Goal: Information Seeking & Learning: Learn about a topic

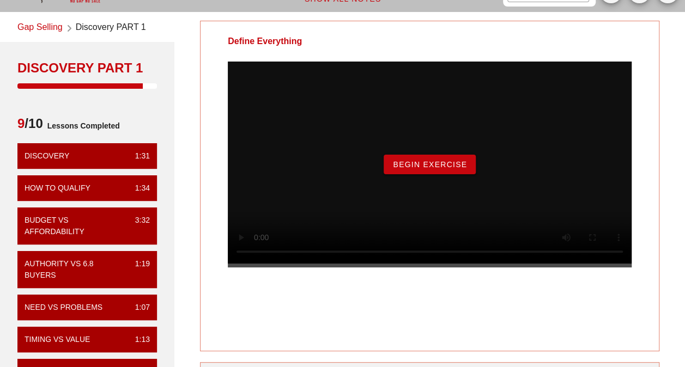
scroll to position [109, 0]
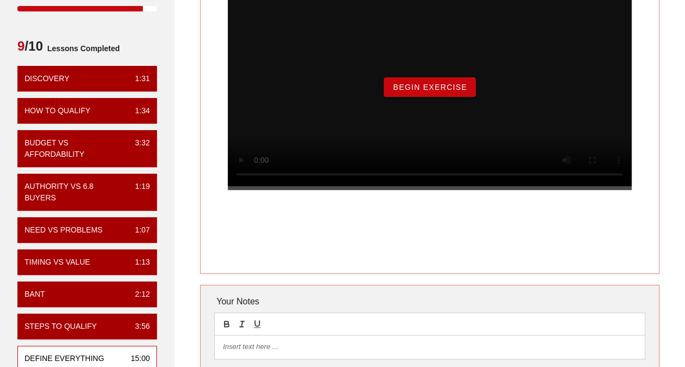
click at [404, 92] on span "Begin Exercise" at bounding box center [429, 87] width 75 height 9
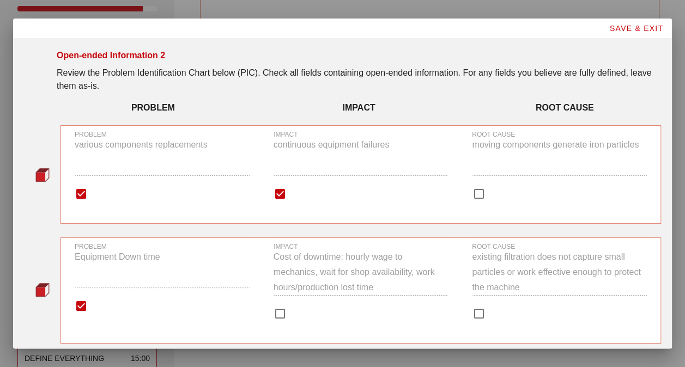
scroll to position [0, 0]
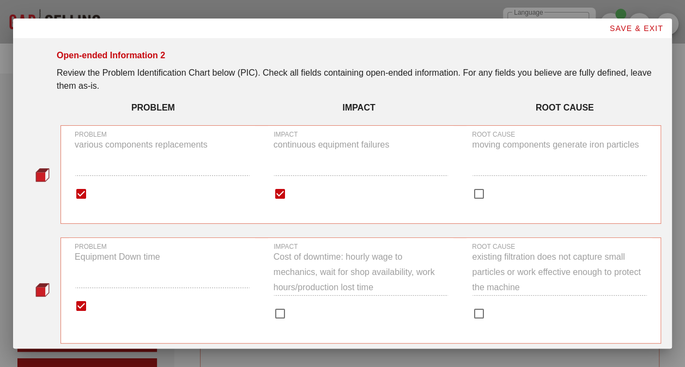
click at [137, 158] on div "PROBLEM various components replacements" at bounding box center [162, 159] width 175 height 57
click at [88, 187] on input "PROBLEM various components replacements" at bounding box center [81, 193] width 13 height 13
click at [137, 158] on div "PROBLEM various components replacements" at bounding box center [162, 159] width 175 height 57
click at [88, 187] on input "PROBLEM various components replacements" at bounding box center [81, 193] width 13 height 13
click at [141, 157] on div "PROBLEM various components replacements" at bounding box center [162, 159] width 175 height 57
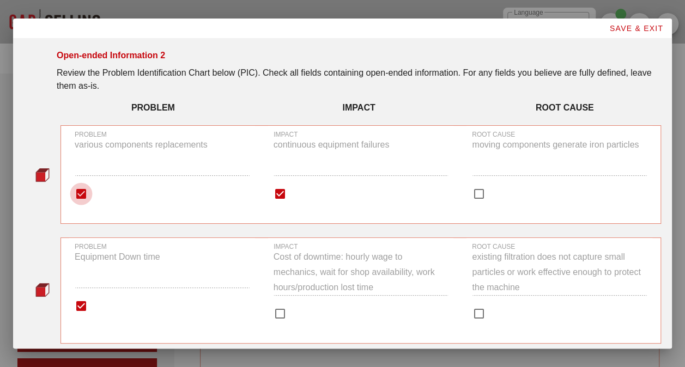
click at [88, 187] on input "PROBLEM various components replacements" at bounding box center [81, 193] width 13 height 13
checkbox input "true"
click at [143, 172] on div "PROBLEM various components replacements" at bounding box center [162, 159] width 175 height 57
click at [88, 187] on input "PROBLEM various components replacements" at bounding box center [81, 193] width 13 height 13
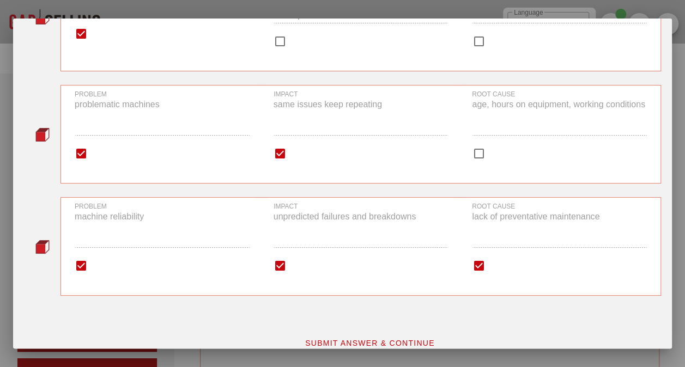
scroll to position [285, 0]
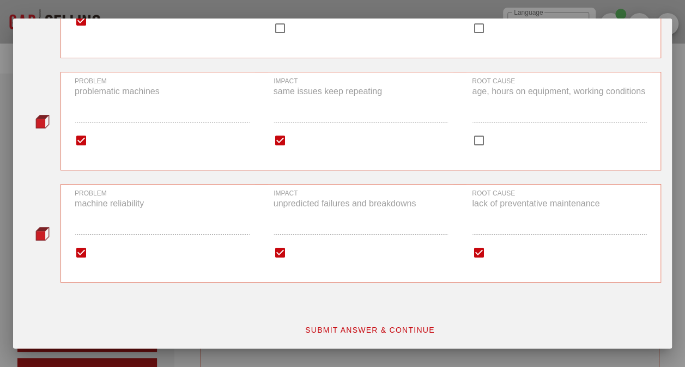
click at [398, 326] on span "SUBMIT ANSWER & CONTINUE" at bounding box center [370, 330] width 130 height 9
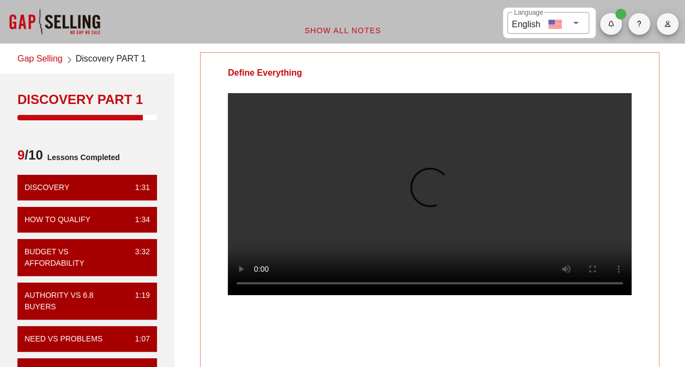
scroll to position [0, 0]
click at [440, 243] on video at bounding box center [430, 194] width 404 height 202
click at [446, 244] on video at bounding box center [430, 194] width 404 height 202
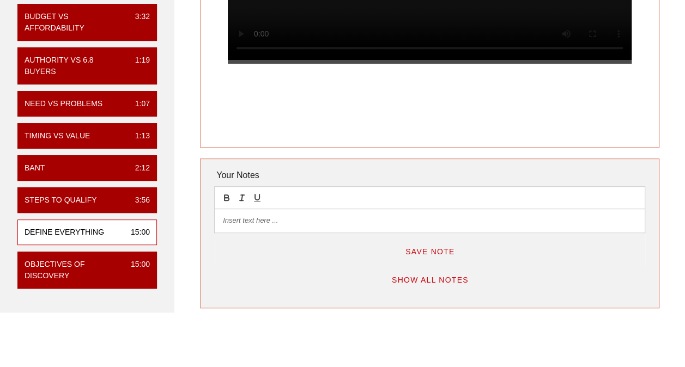
scroll to position [126, 0]
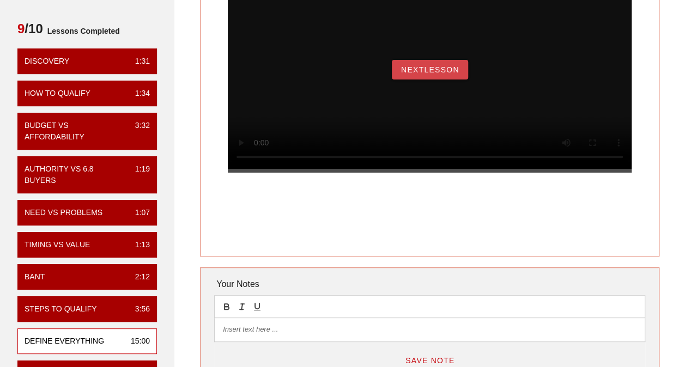
click at [435, 74] on span "NextLesson" at bounding box center [429, 69] width 59 height 9
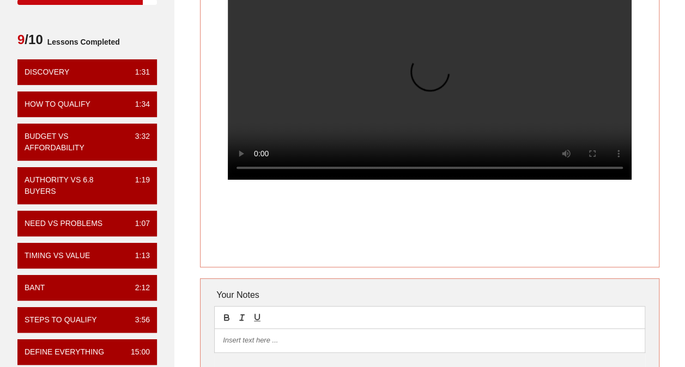
scroll to position [109, 0]
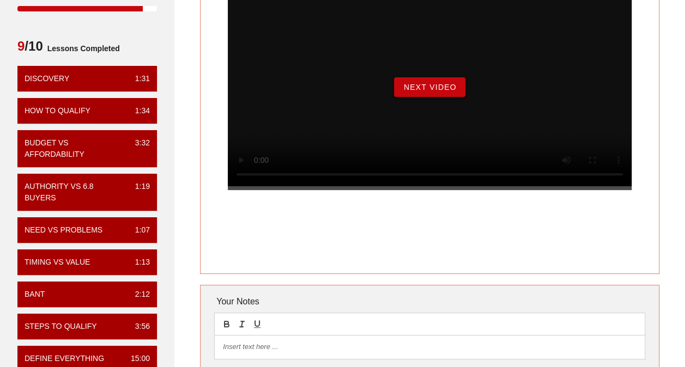
click at [428, 97] on button "Next Video" at bounding box center [429, 87] width 71 height 20
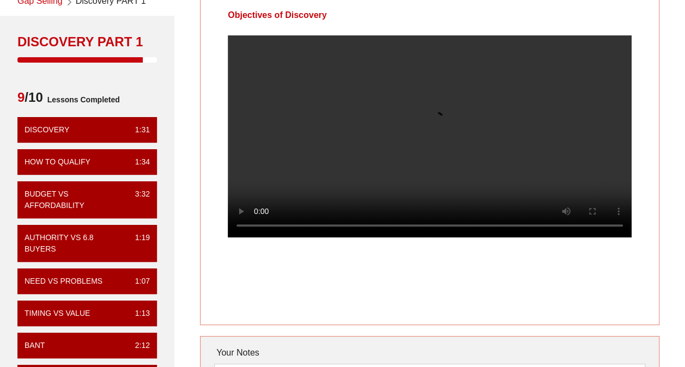
scroll to position [54, 0]
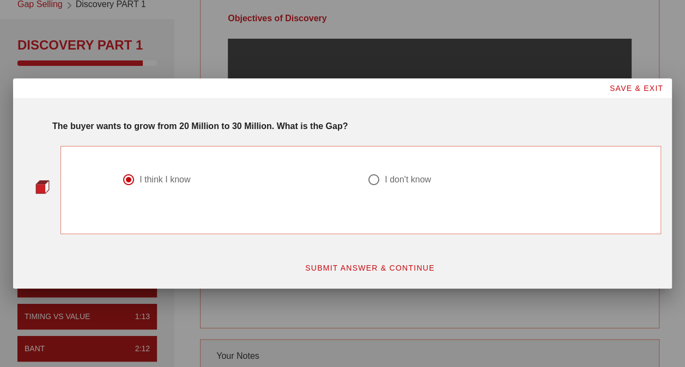
click at [367, 264] on span "SUBMIT ANSWER & CONTINUE" at bounding box center [370, 268] width 130 height 9
click at [178, 181] on div "got it right!" at bounding box center [159, 179] width 41 height 11
radio input "true"
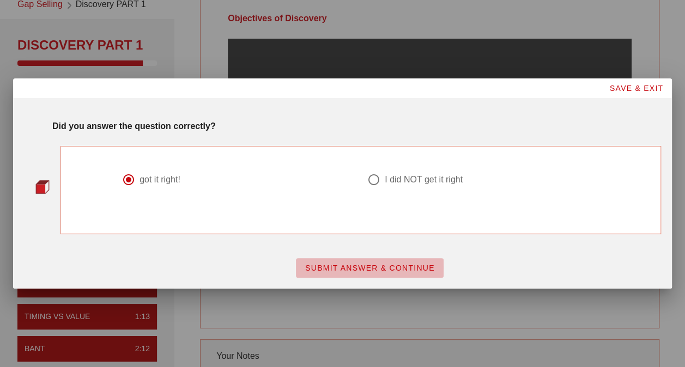
click at [405, 267] on span "SUBMIT ANSWER & CONTINUE" at bounding box center [370, 268] width 130 height 9
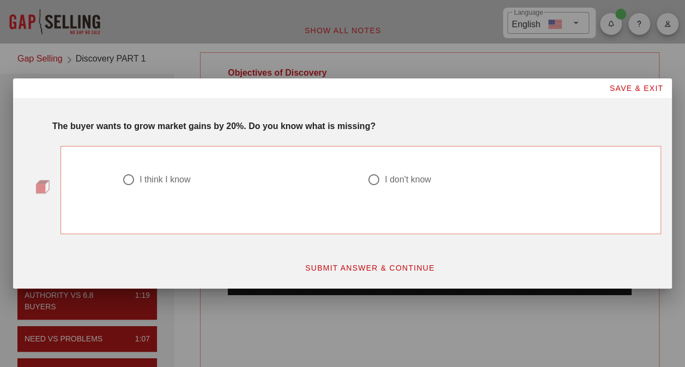
click at [158, 180] on div "I think I know" at bounding box center [164, 179] width 51 height 11
radio input "true"
click at [346, 268] on span "SUBMIT ANSWER & CONTINUE" at bounding box center [370, 268] width 130 height 9
click at [175, 178] on div "I got it right!" at bounding box center [162, 179] width 46 height 11
radio input "true"
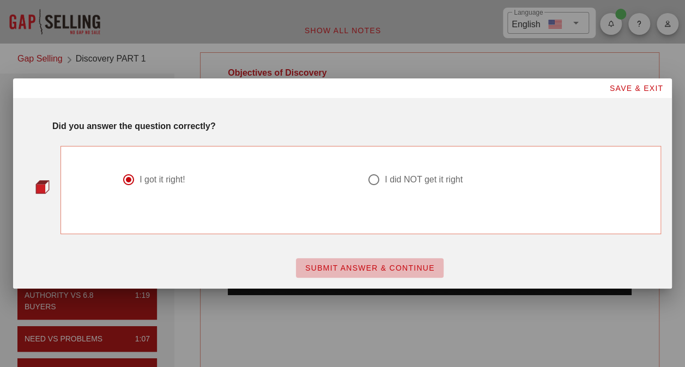
click at [355, 266] on span "SUBMIT ANSWER & CONTINUE" at bounding box center [370, 268] width 130 height 9
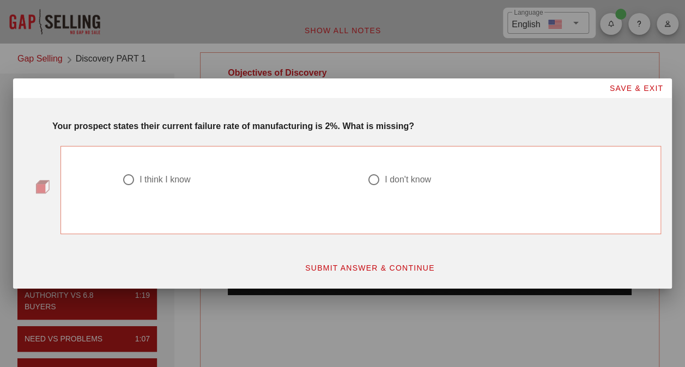
click at [179, 182] on div "I think I know" at bounding box center [164, 179] width 51 height 11
radio input "true"
click at [401, 264] on span "SUBMIT ANSWER & CONTINUE" at bounding box center [370, 268] width 130 height 9
click at [191, 176] on label "I got it right!" at bounding box center [242, 179] width 206 height 11
radio input "true"
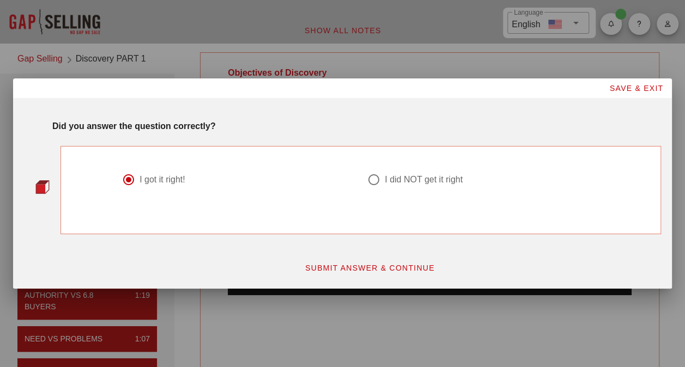
click at [315, 264] on span "SUBMIT ANSWER & CONTINUE" at bounding box center [370, 268] width 130 height 9
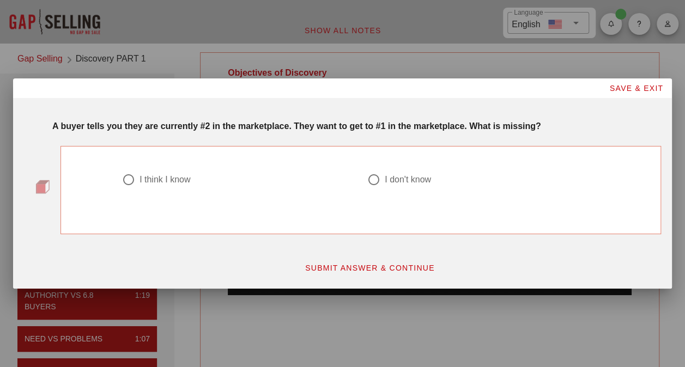
click at [145, 174] on div "I think I know" at bounding box center [233, 179] width 223 height 13
radio input "true"
click at [363, 267] on span "SUBMIT ANSWER & CONTINUE" at bounding box center [370, 268] width 130 height 9
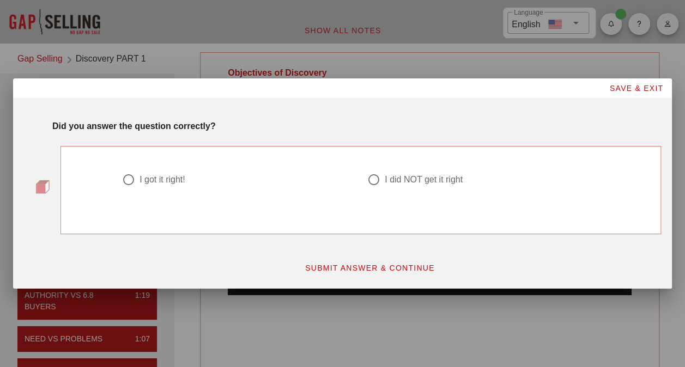
click at [157, 187] on div at bounding box center [238, 192] width 232 height 13
click at [158, 175] on div "I got it right!" at bounding box center [162, 179] width 46 height 11
radio input "true"
click at [348, 264] on span "SUBMIT ANSWER & CONTINUE" at bounding box center [370, 268] width 130 height 9
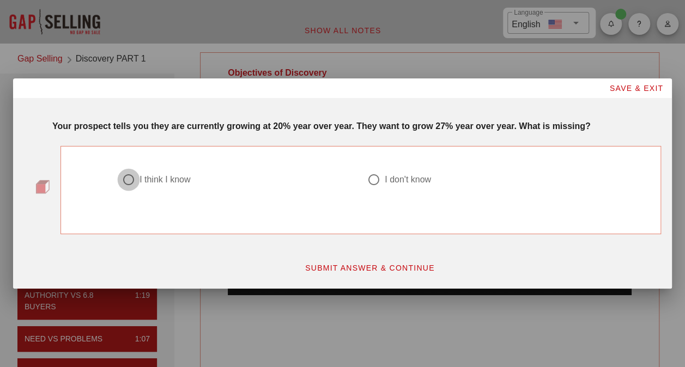
click at [131, 180] on div at bounding box center [128, 180] width 19 height 19
radio input "true"
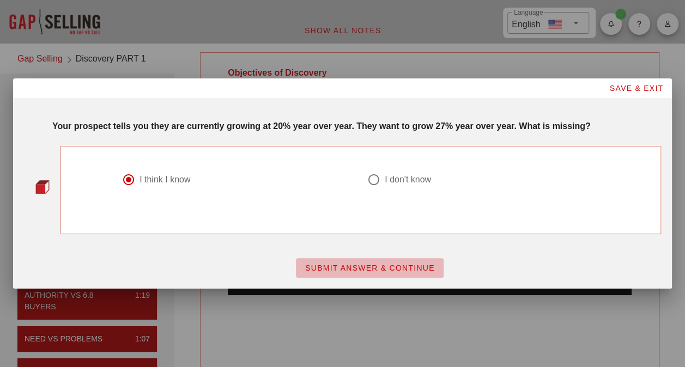
click at [316, 264] on span "SUBMIT ANSWER & CONTINUE" at bounding box center [370, 268] width 130 height 9
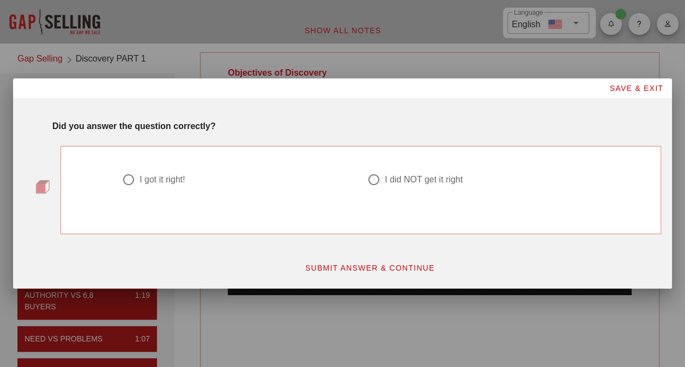
click at [139, 179] on div "I got it right!" at bounding box center [162, 179] width 46 height 11
radio input "true"
click at [344, 270] on span "SUBMIT ANSWER & CONTINUE" at bounding box center [370, 268] width 130 height 9
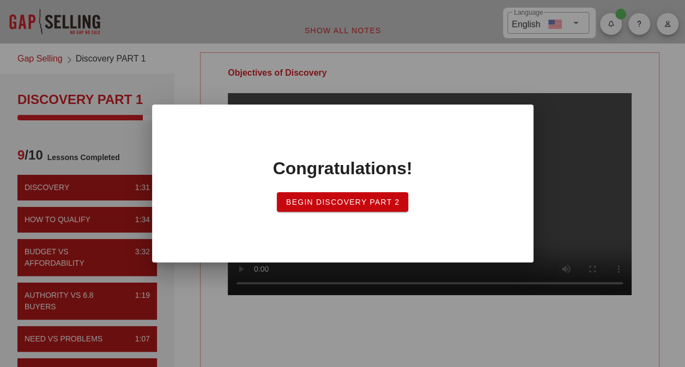
click at [356, 205] on span "Begin Discovery Part 2" at bounding box center [342, 202] width 114 height 9
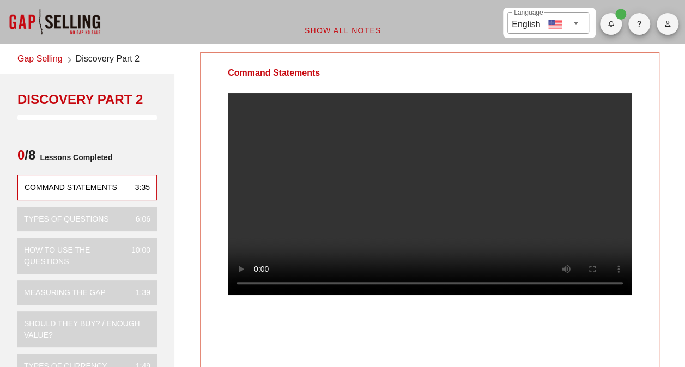
click at [412, 220] on video at bounding box center [430, 194] width 404 height 202
